Goal: Task Accomplishment & Management: Use online tool/utility

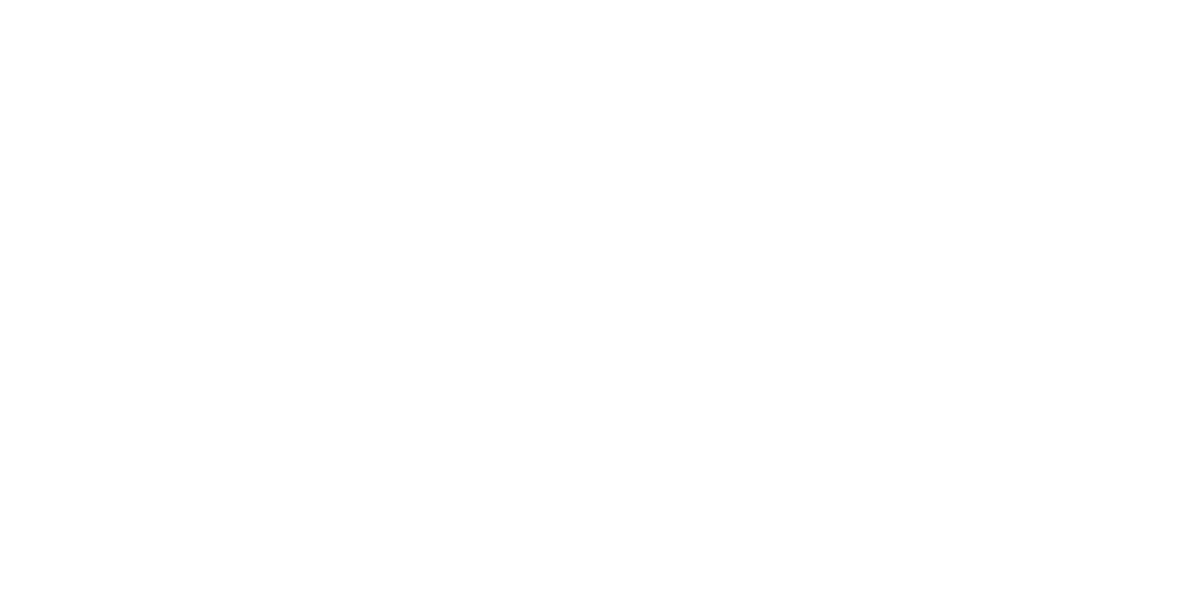
scroll to position [1022, 0]
click at [205, 205] on div "Checklists 0/0" at bounding box center [163, 211] width 83 height 17
click at [249, 275] on button "Tracking" at bounding box center [160, 258] width 179 height 47
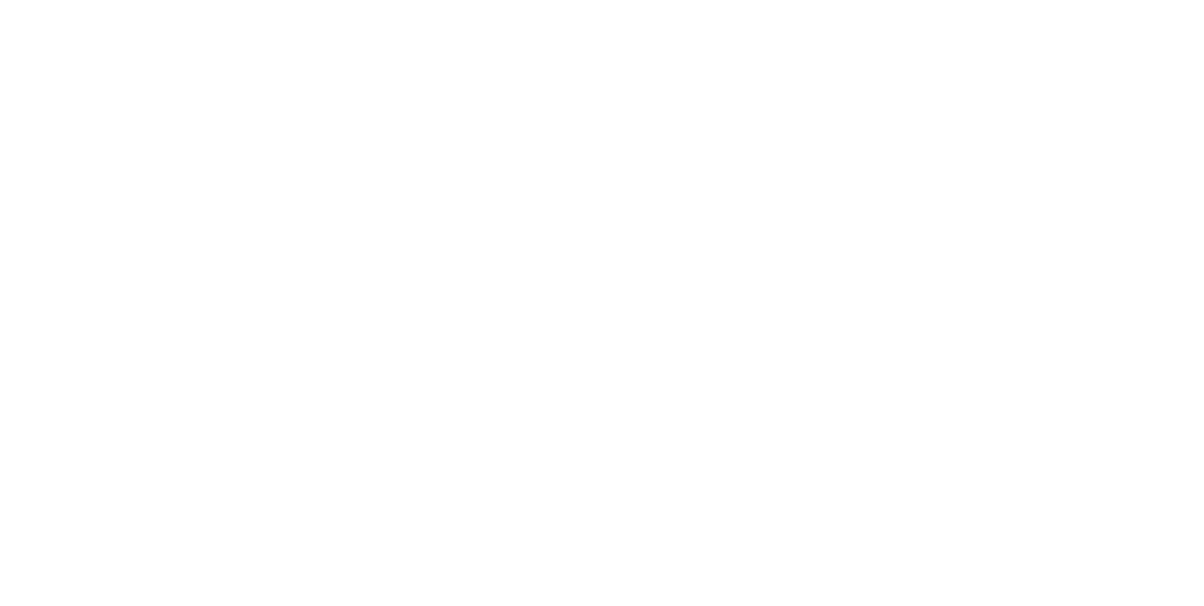
click at [733, 467] on icon "button" at bounding box center [728, 468] width 9 height 10
click at [595, 293] on button "Clock On" at bounding box center [543, 298] width 104 height 30
